Goal: Communication & Community: Answer question/provide support

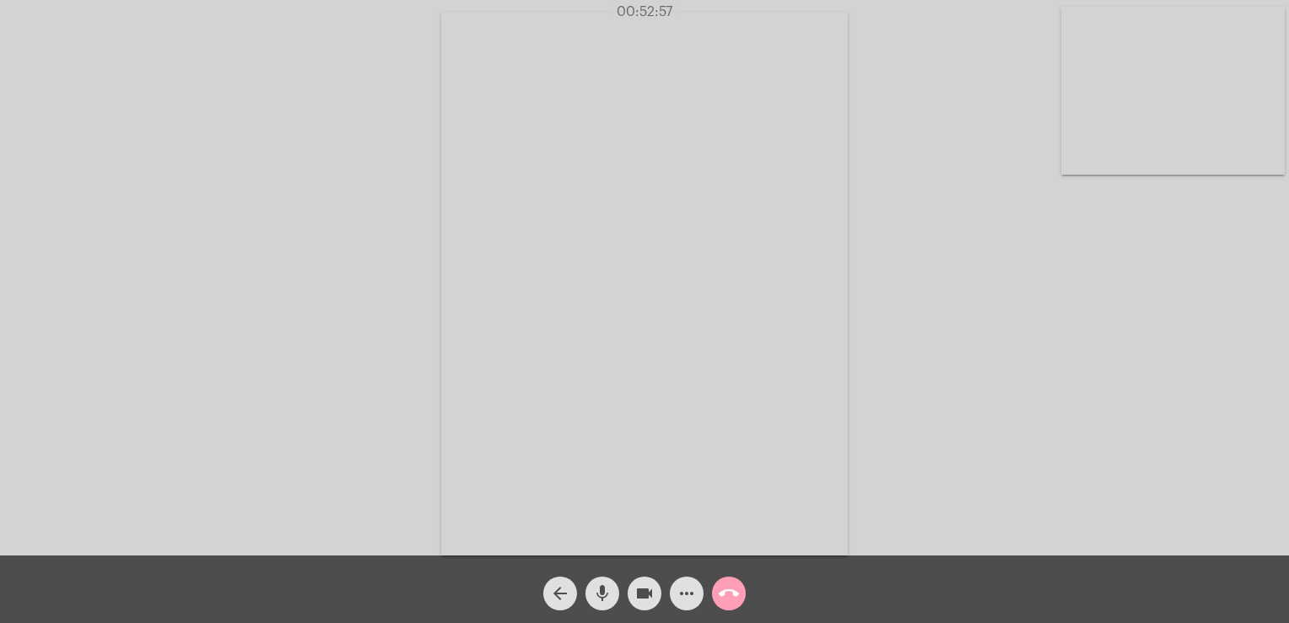
click at [725, 604] on span "call_end" at bounding box center [729, 593] width 20 height 34
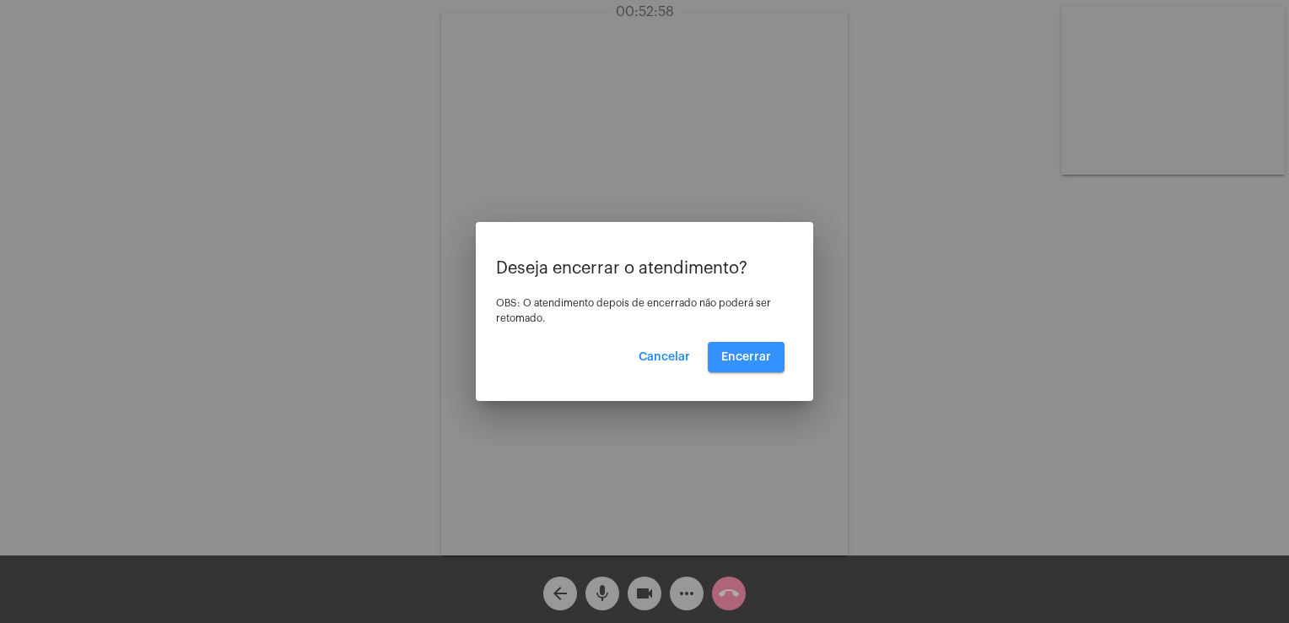
click at [735, 362] on span "Encerrar" at bounding box center [747, 357] width 50 height 12
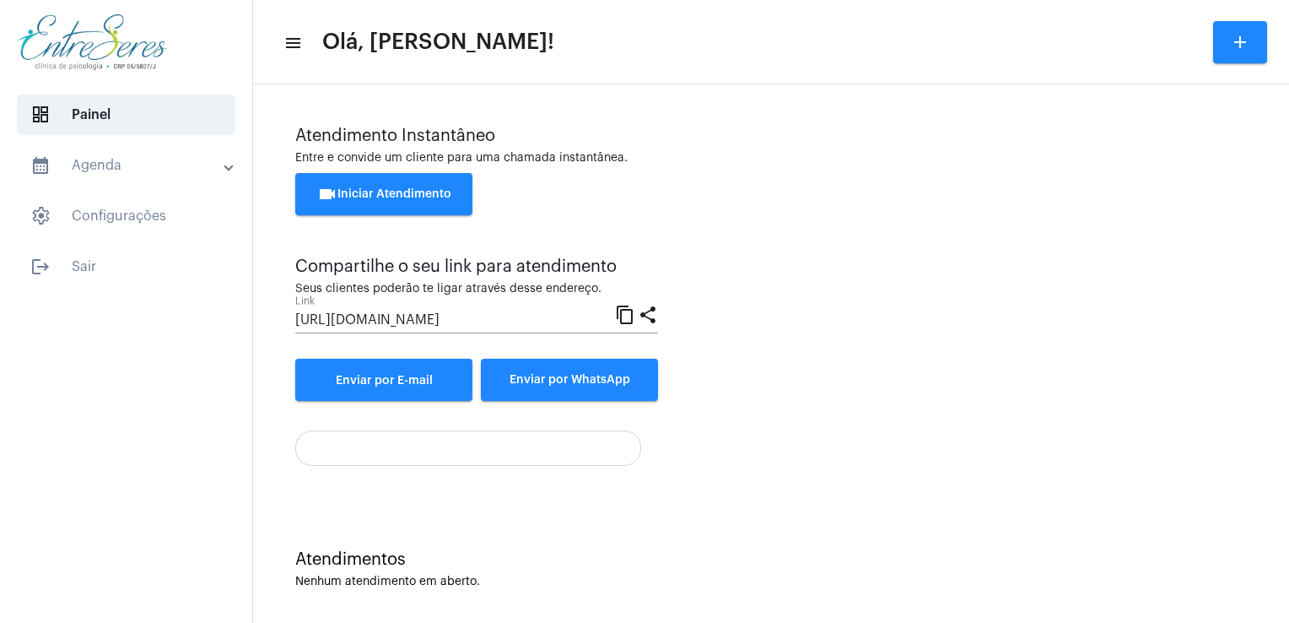
click at [884, 411] on div "Atendimento Instantâneo Entre e convide um cliente para uma chamada instantânea…" at bounding box center [771, 296] width 952 height 339
click at [951, 188] on div "videocam Iniciar Atendimento" at bounding box center [771, 202] width 952 height 59
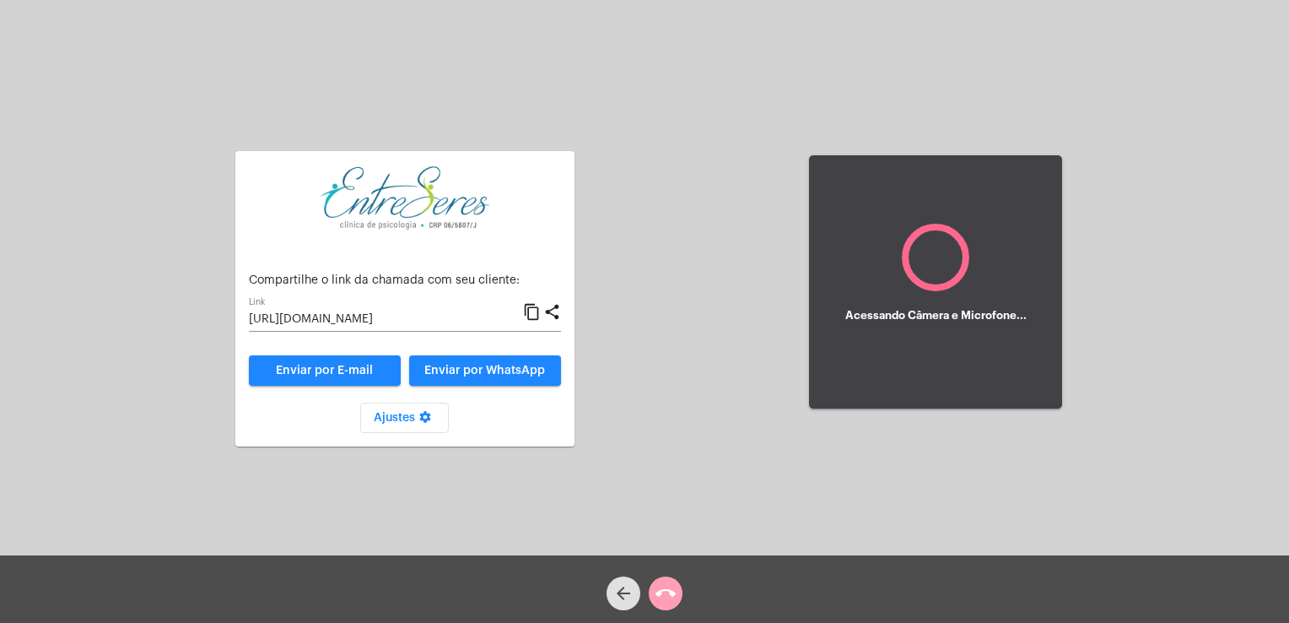
click at [669, 588] on mat-icon "call_end" at bounding box center [666, 593] width 20 height 20
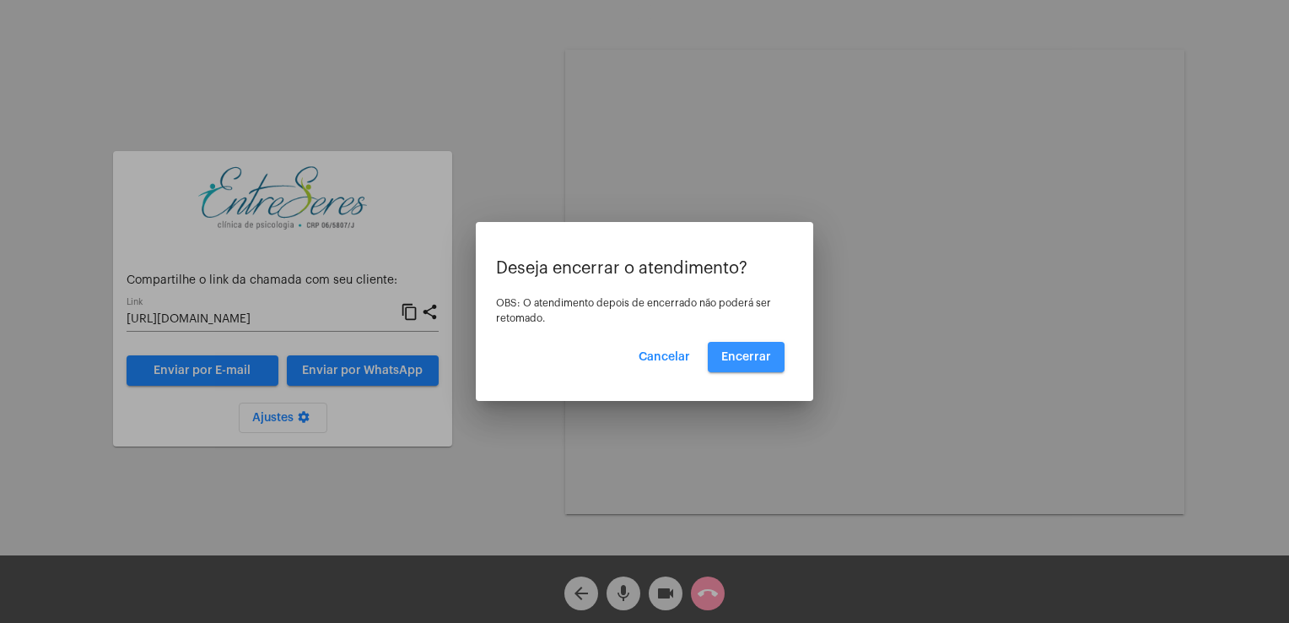
click at [739, 363] on button "Encerrar" at bounding box center [746, 357] width 77 height 30
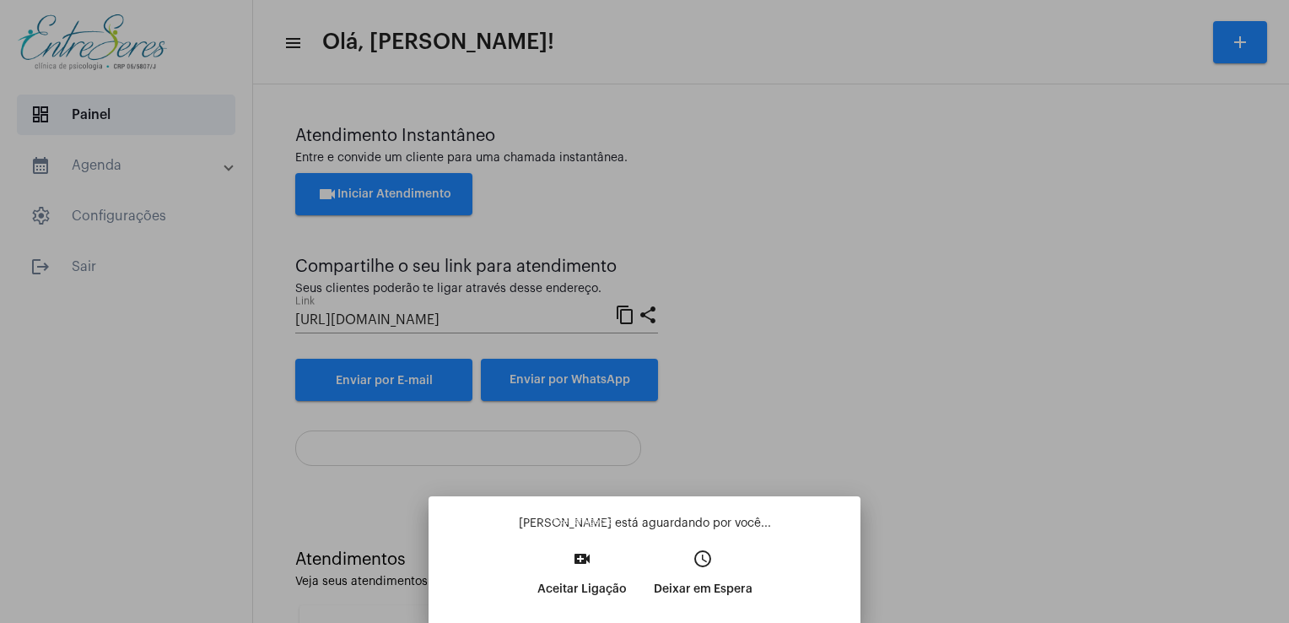
click at [587, 565] on mat-icon "video_call" at bounding box center [582, 559] width 20 height 20
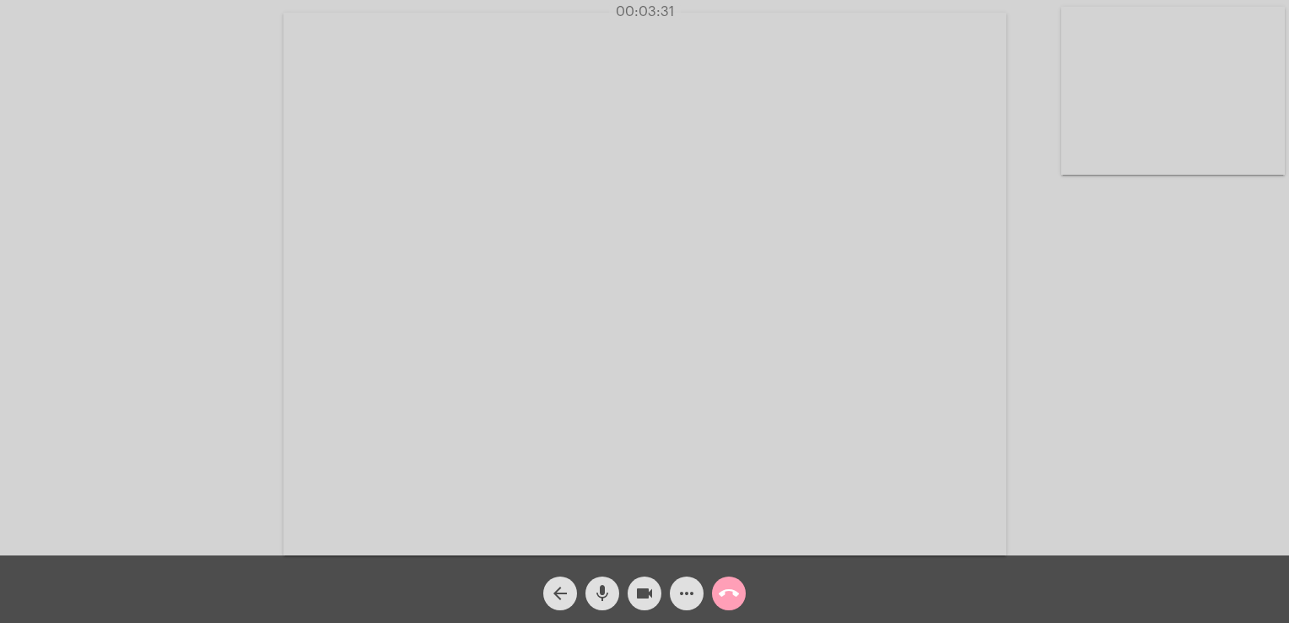
click at [723, 603] on mat-icon "call_end" at bounding box center [729, 593] width 20 height 20
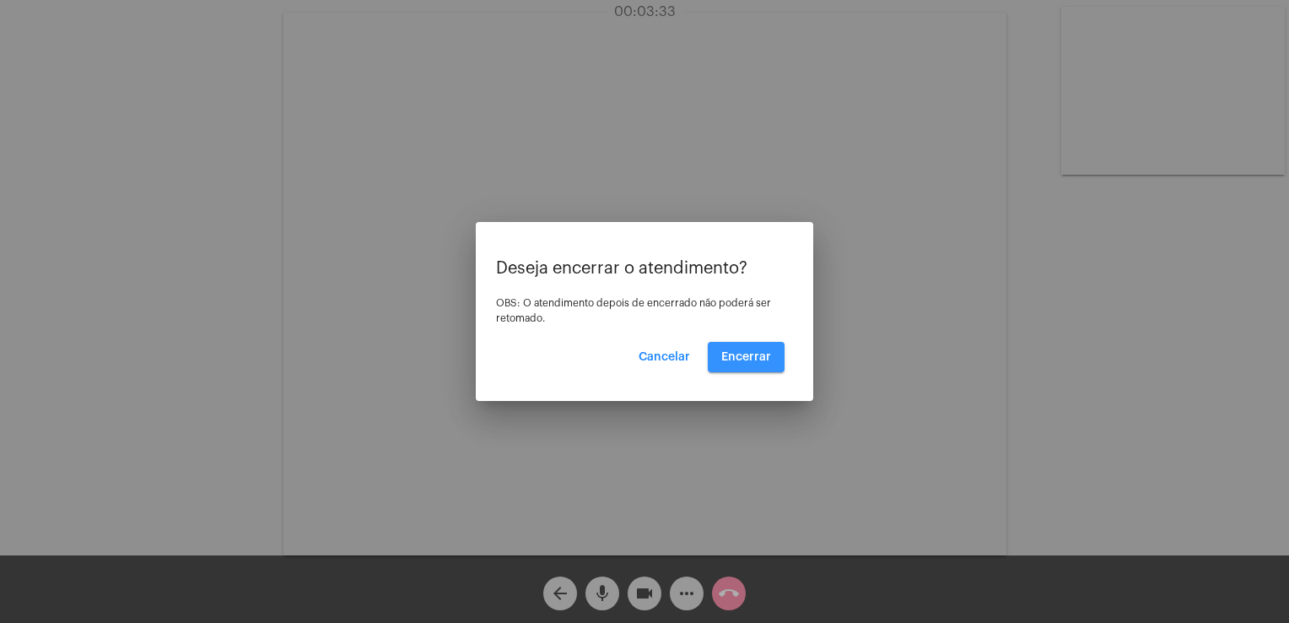
click at [759, 345] on button "Encerrar" at bounding box center [746, 357] width 77 height 30
